Goal: Task Accomplishment & Management: Manage account settings

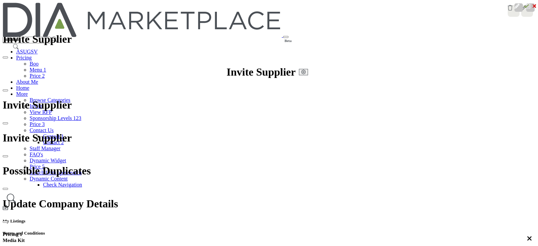
click at [430, 9] on icon at bounding box center [526, 5] width 5 height 5
click at [0, 0] on div at bounding box center [0, 0] width 0 height 0
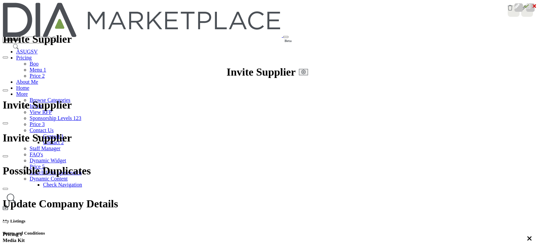
scroll to position [84, 0]
click at [430, 9] on div at bounding box center [530, 5] width 12 height 5
click at [430, 9] on icon at bounding box center [526, 5] width 5 height 5
click at [0, 0] on div at bounding box center [0, 0] width 0 height 0
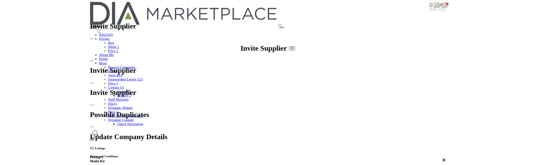
scroll to position [0, 0]
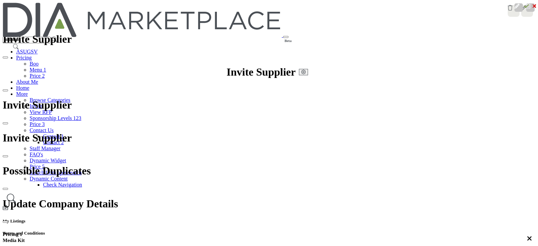
click at [430, 9] on icon at bounding box center [526, 5] width 5 height 5
click at [0, 0] on div at bounding box center [0, 0] width 0 height 0
click at [430, 9] on div at bounding box center [530, 5] width 12 height 5
click at [430, 9] on icon at bounding box center [526, 5] width 5 height 5
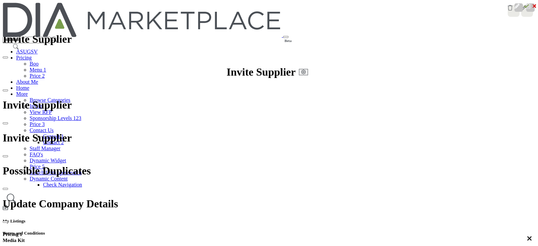
click at [0, 0] on div at bounding box center [0, 0] width 0 height 0
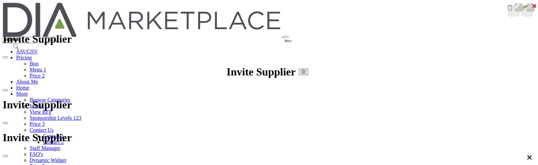
scroll to position [126, 0]
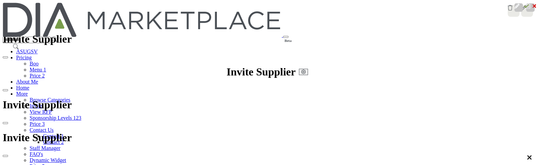
click at [430, 9] on icon "Upgrade Custom Cover Text" at bounding box center [516, 6] width 5 height 5
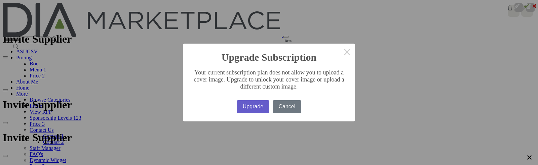
click at [254, 106] on button "Upgrade" at bounding box center [253, 106] width 33 height 13
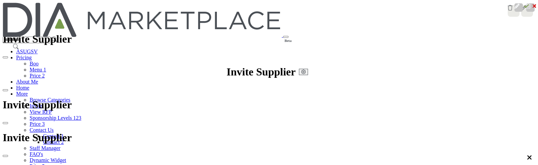
scroll to position [588, 0]
click at [0, 0] on div at bounding box center [0, 0] width 0 height 0
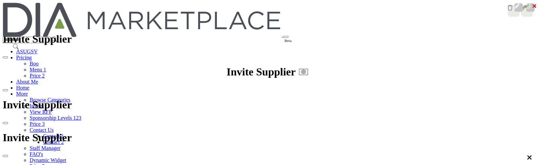
scroll to position [168, 0]
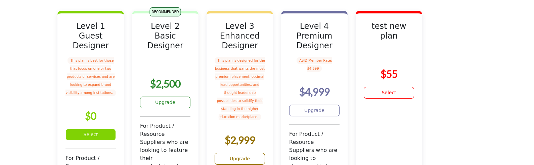
scroll to position [42, 0]
